Goal: Task Accomplishment & Management: Check status

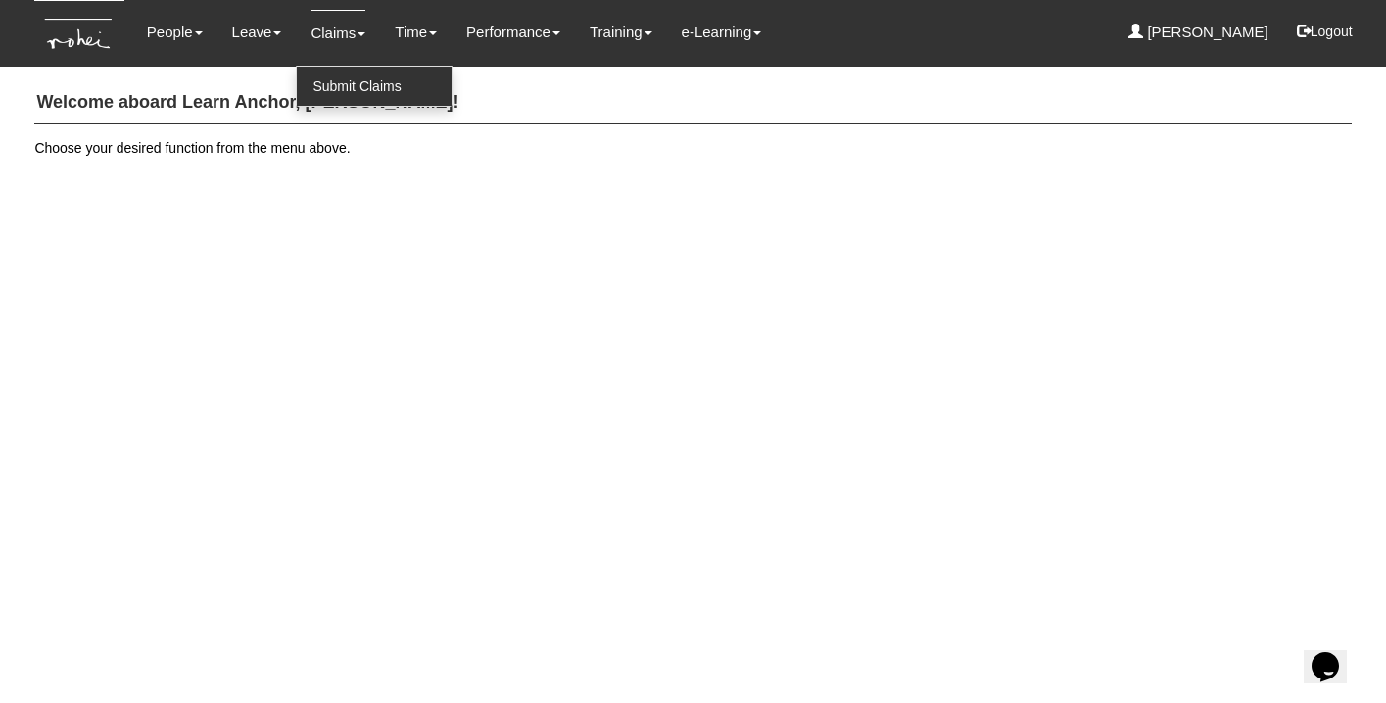
click at [348, 78] on link "Submit Claims" at bounding box center [374, 86] width 155 height 39
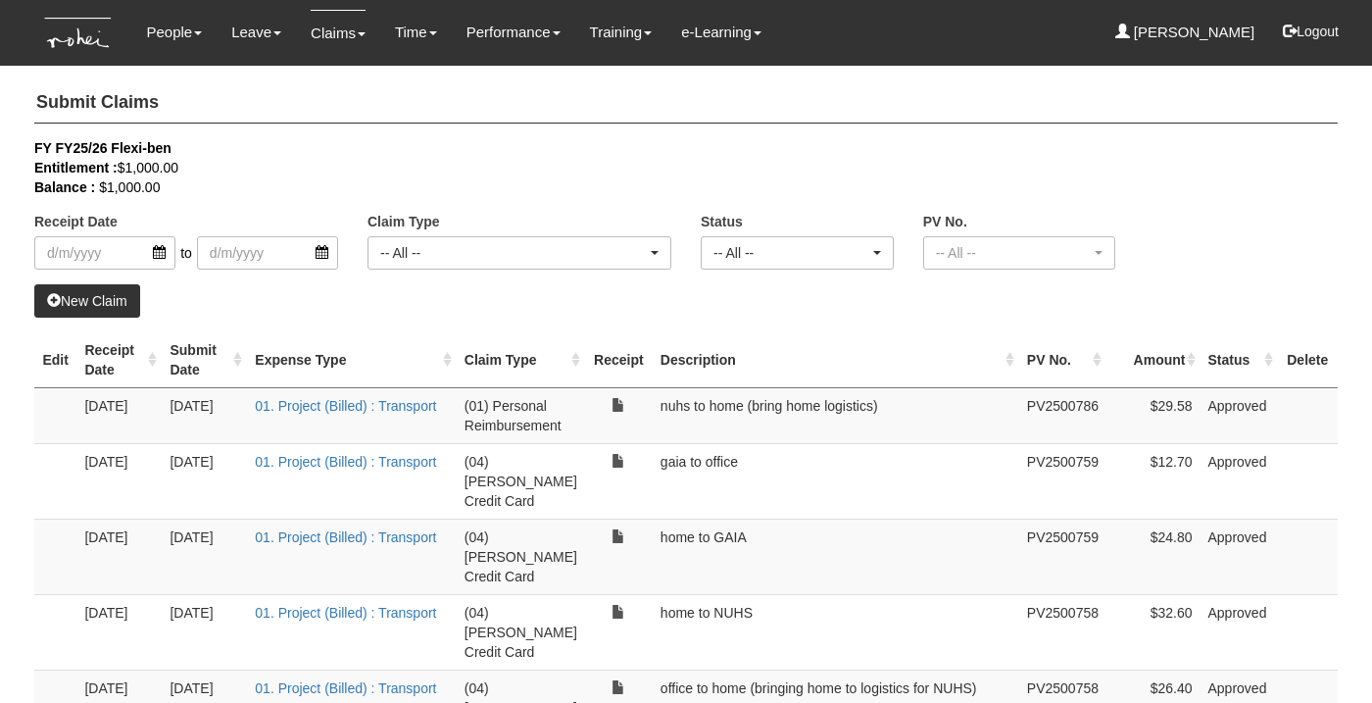
select select "50"
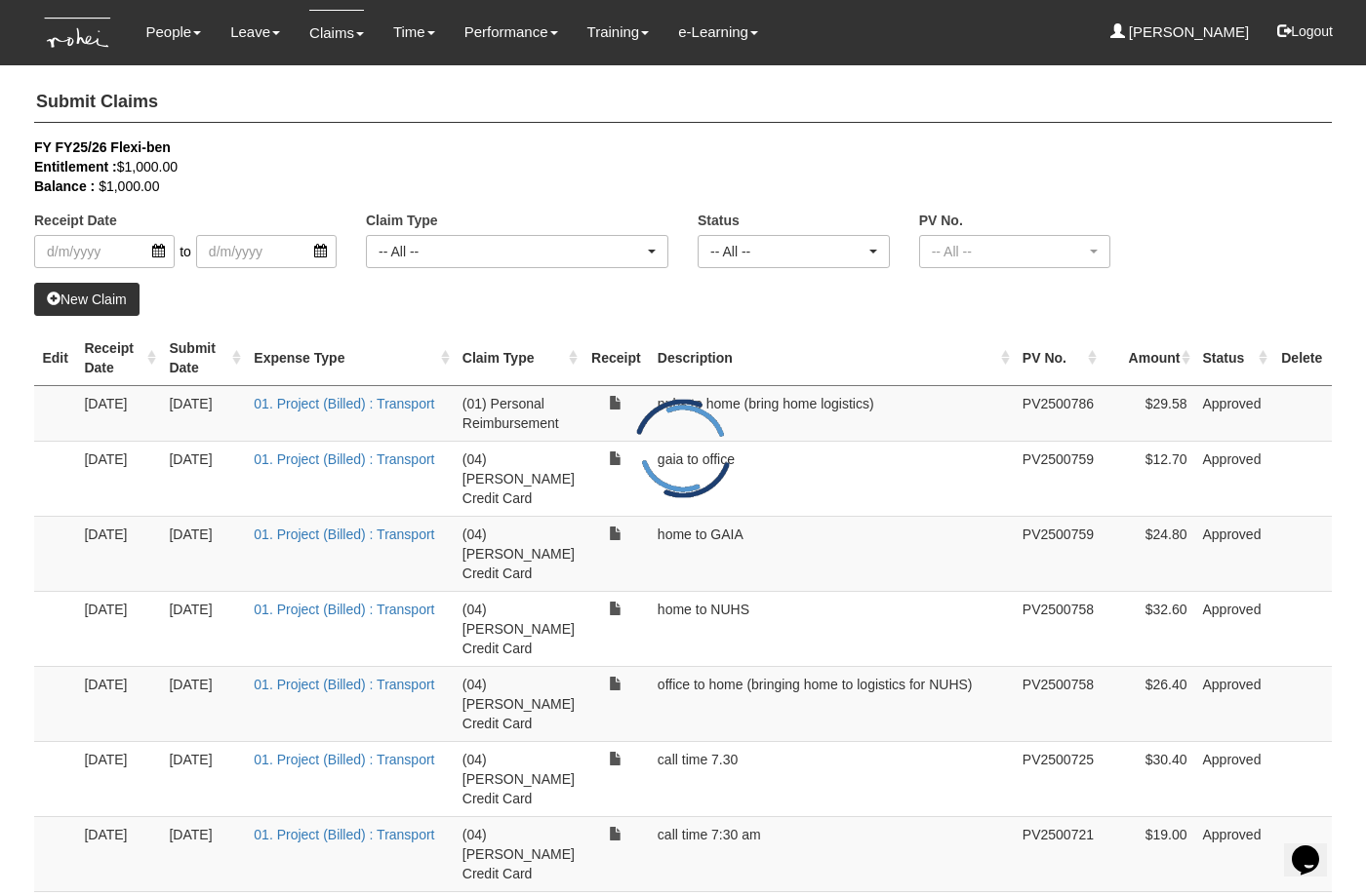
click at [267, 527] on link "01. Project (Billed) : Transport" at bounding box center [343, 535] width 180 height 16
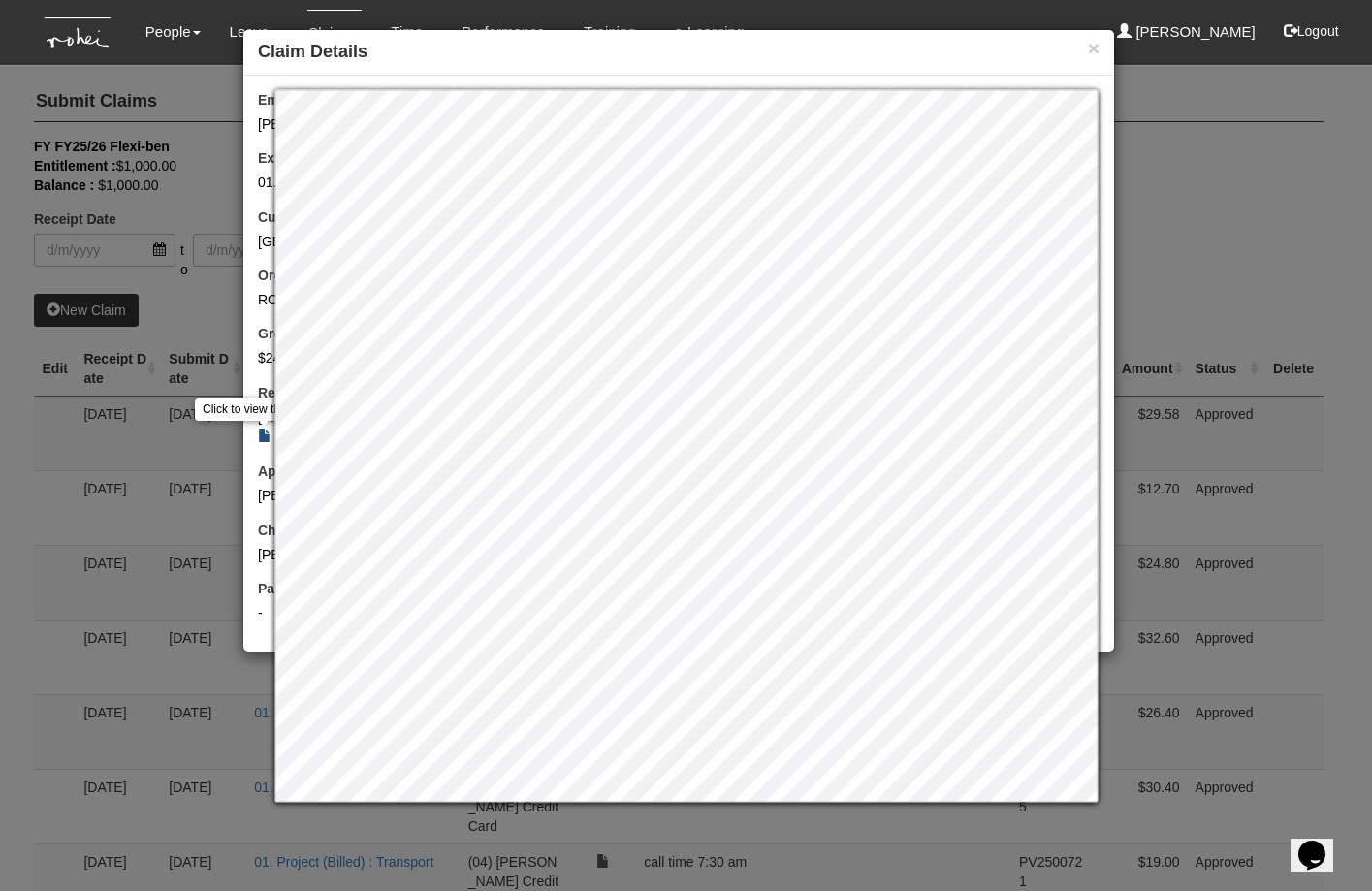
click at [267, 441] on link at bounding box center [265, 436] width 14 height 14
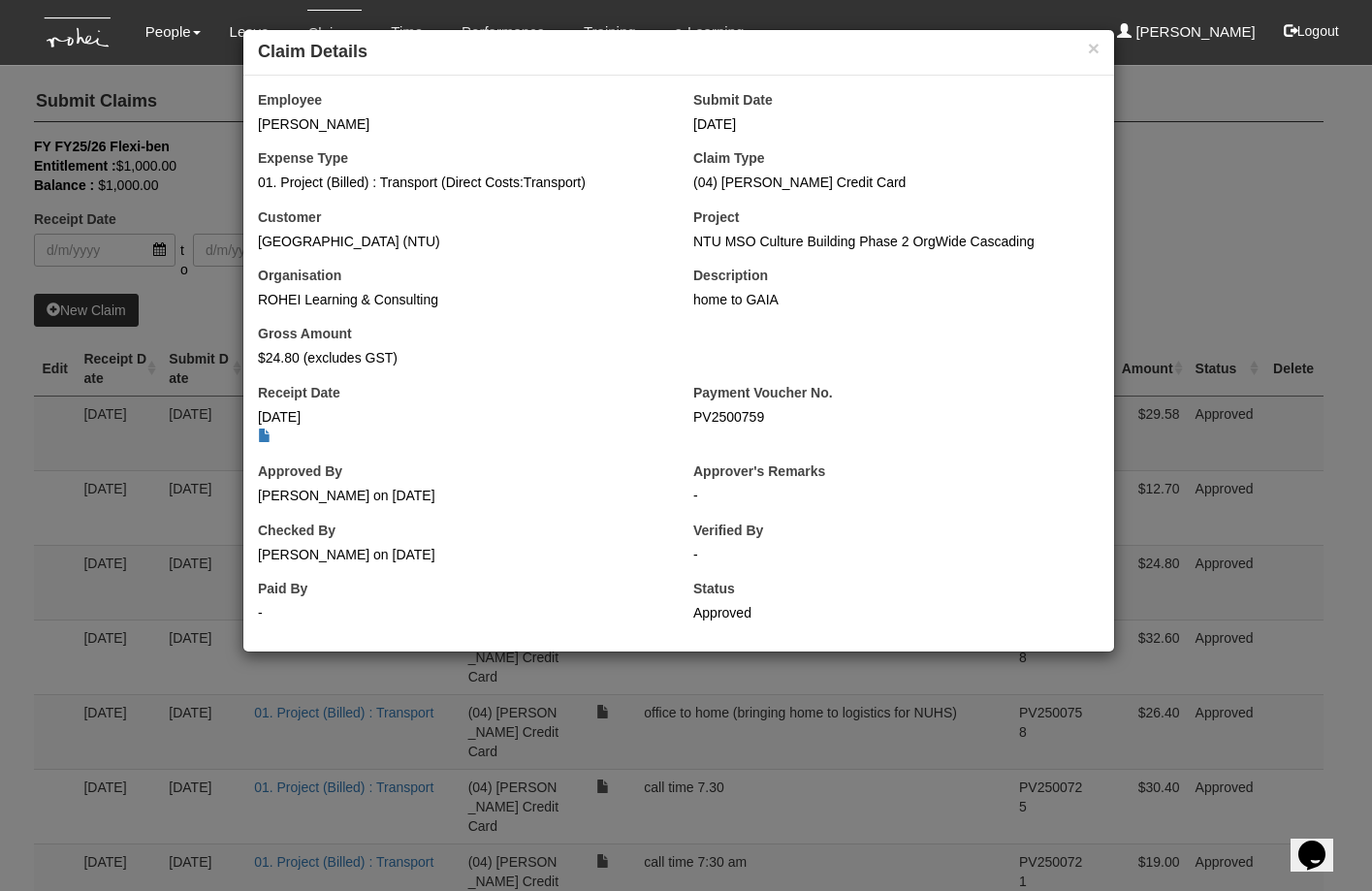
click at [1259, 385] on div "× Claim Details Employee [PERSON_NAME] Submit Date [DATE] Expense Type 01. Proj…" at bounding box center [686, 446] width 1372 height 891
click at [1091, 46] on button "×" at bounding box center [1094, 48] width 12 height 21
